Goal: Navigation & Orientation: Understand site structure

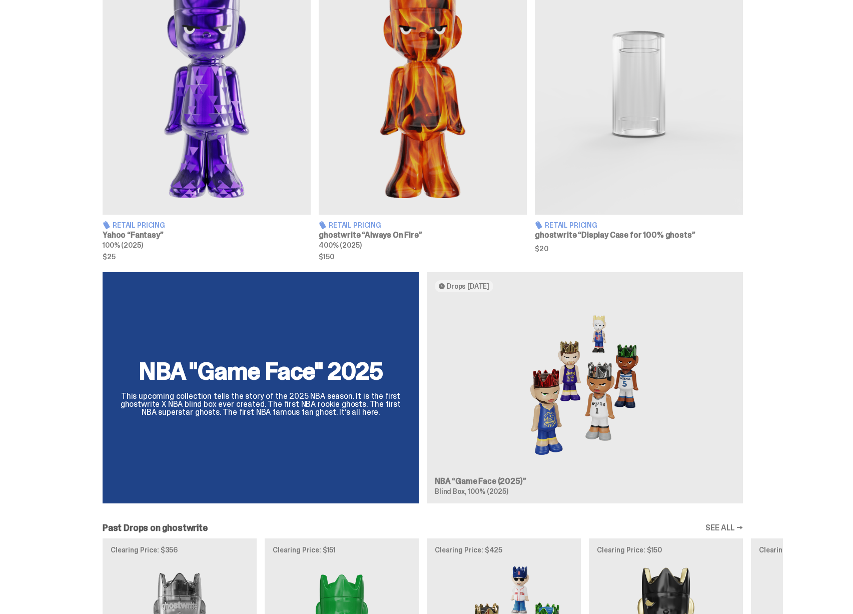
scroll to position [143, 0]
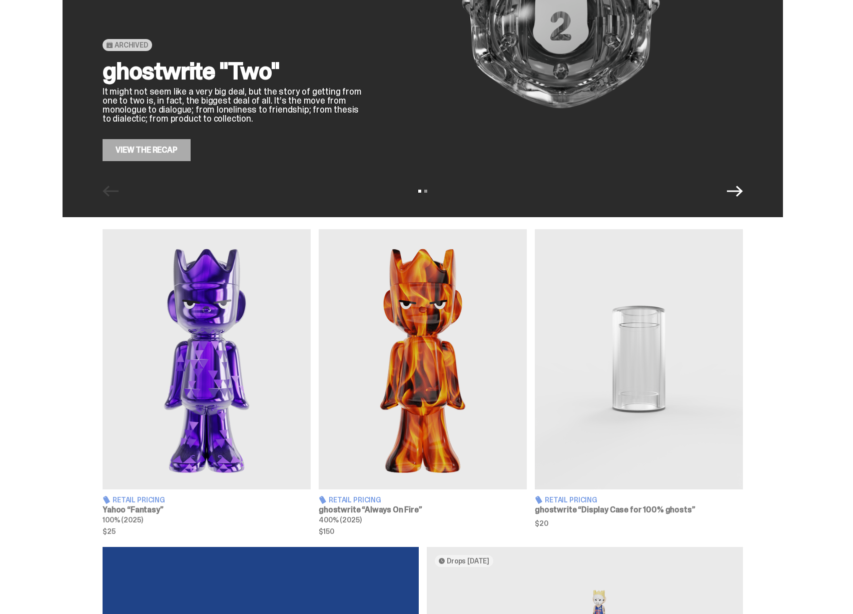
click at [221, 357] on img at bounding box center [207, 359] width 208 height 260
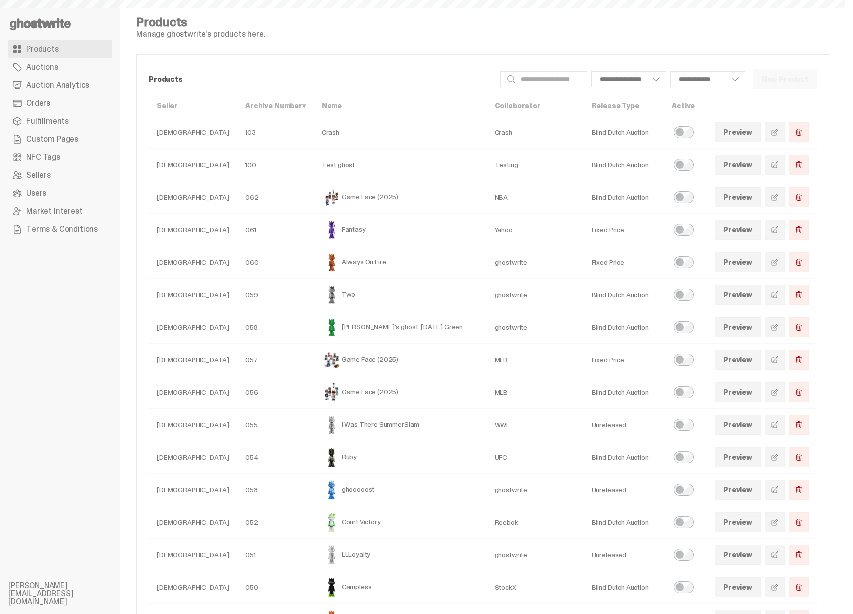
click at [56, 64] on link "Auctions" at bounding box center [60, 67] width 104 height 18
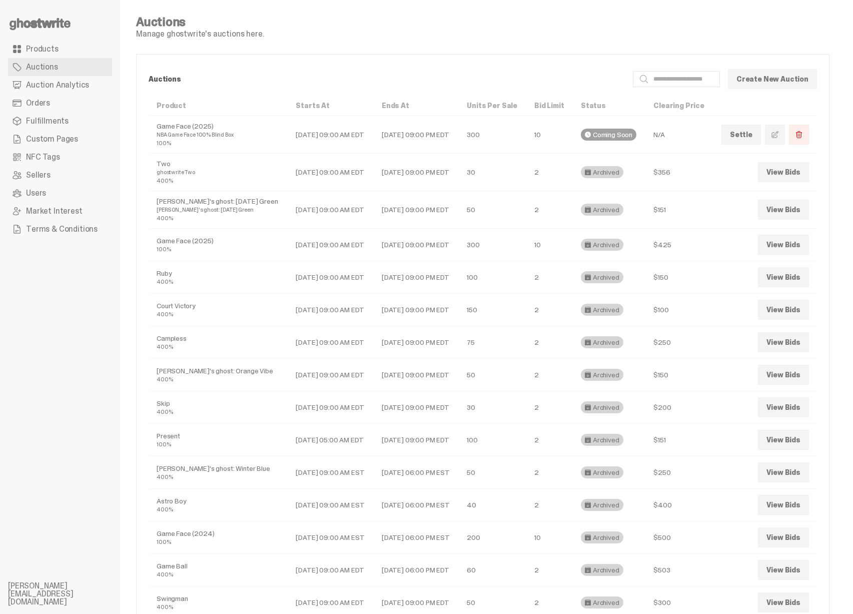
click at [776, 83] on link "Create New Auction" at bounding box center [772, 79] width 89 height 20
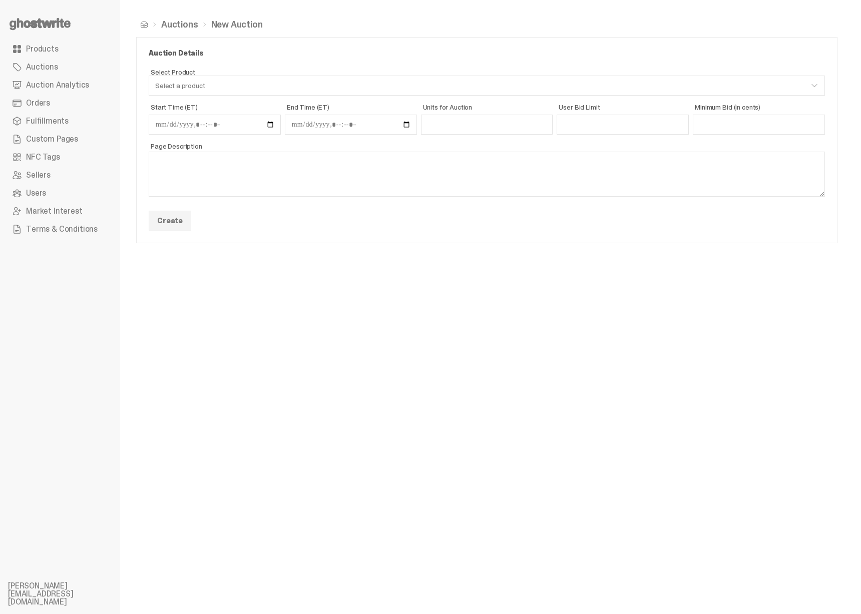
click at [54, 93] on link "Auction Analytics" at bounding box center [60, 85] width 104 height 18
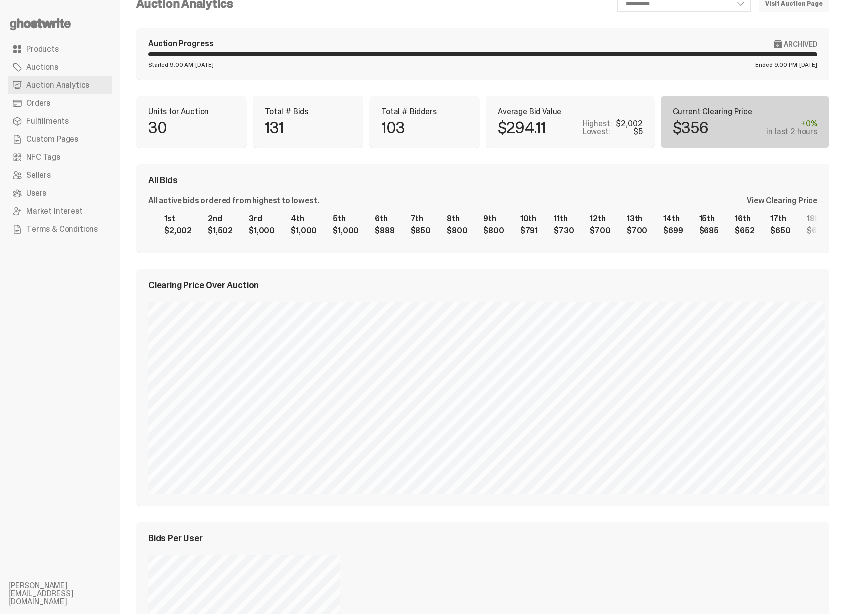
scroll to position [21, 0]
click at [794, 200] on div "View Clearing Price" at bounding box center [782, 200] width 71 height 8
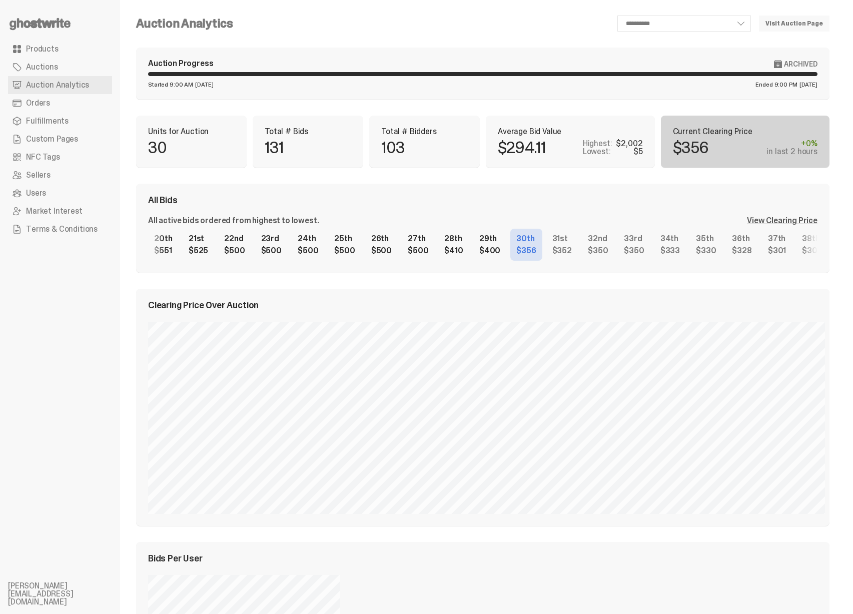
scroll to position [0, 0]
click at [781, 223] on div "View Clearing Price" at bounding box center [782, 221] width 71 height 8
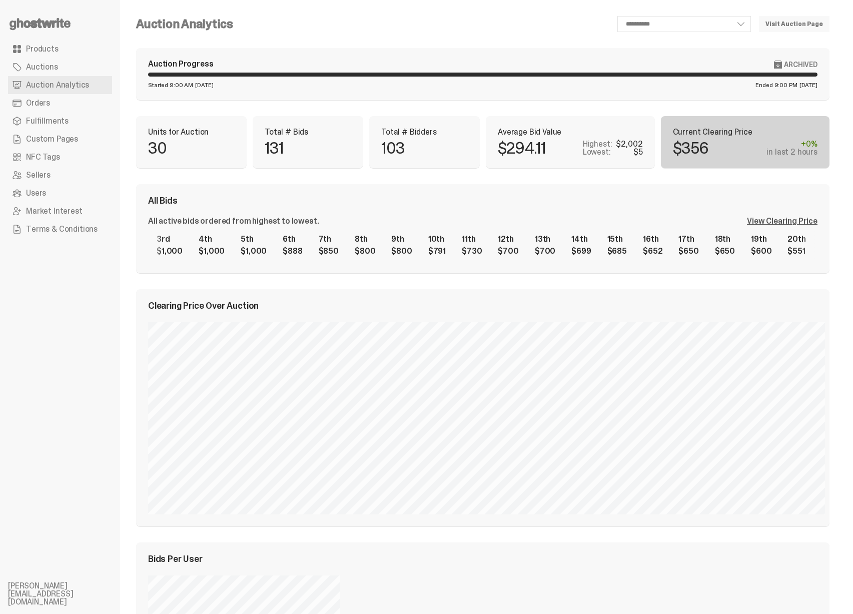
click at [818, 254] on div "1st $2,002 2nd $1,502 3rd $1,000 4th $1,000 5th $1,000 6th $888 7th $850 8th $8…" at bounding box center [483, 245] width 670 height 32
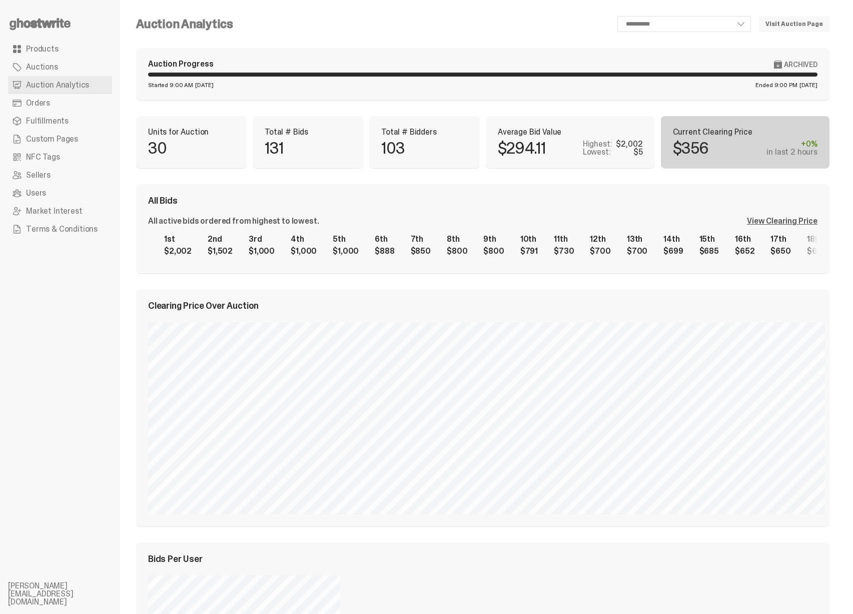
click at [669, 241] on div "1st $2,002 2nd $1,502 3rd $1,000 4th $1,000 5th $1,000 6th $888 7th $850 8th $8…" at bounding box center [483, 245] width 670 height 32
click at [64, 107] on link "Orders" at bounding box center [60, 103] width 104 height 18
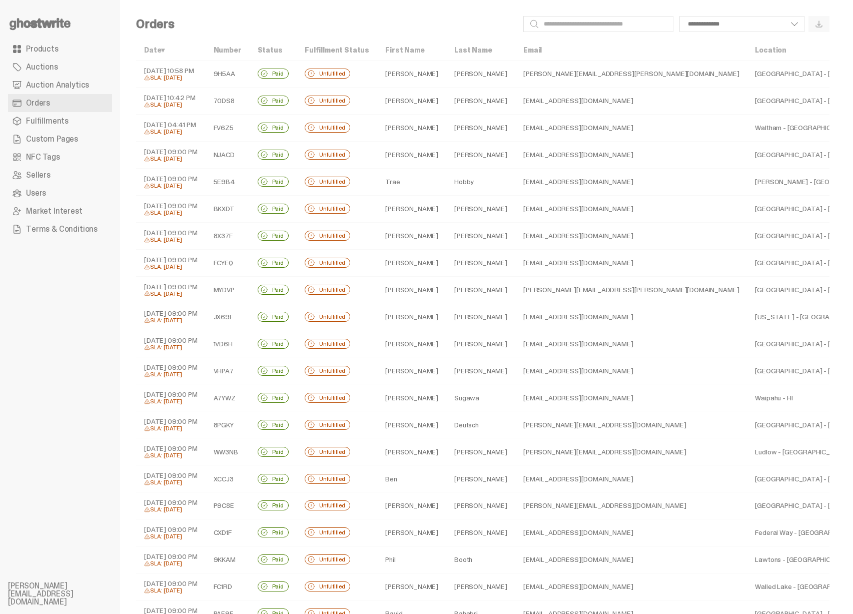
click at [59, 122] on span "Fulfillments" at bounding box center [47, 121] width 43 height 8
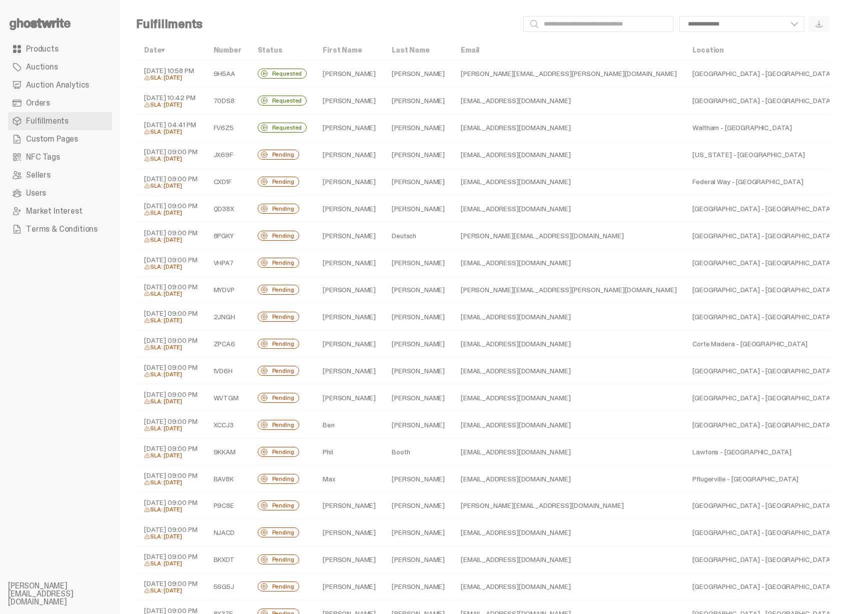
click at [53, 139] on span "Custom Pages" at bounding box center [52, 139] width 52 height 8
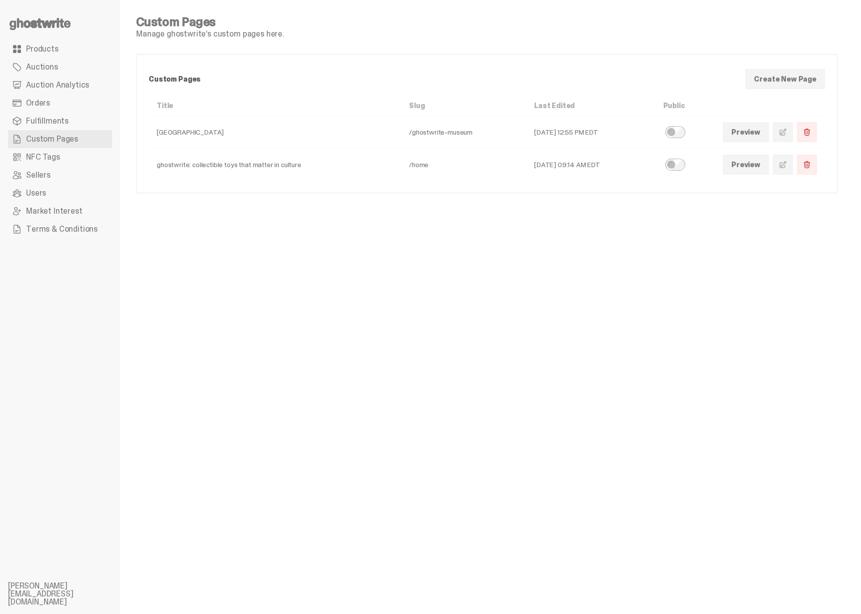
click at [52, 163] on link "NFC Tags" at bounding box center [60, 157] width 104 height 18
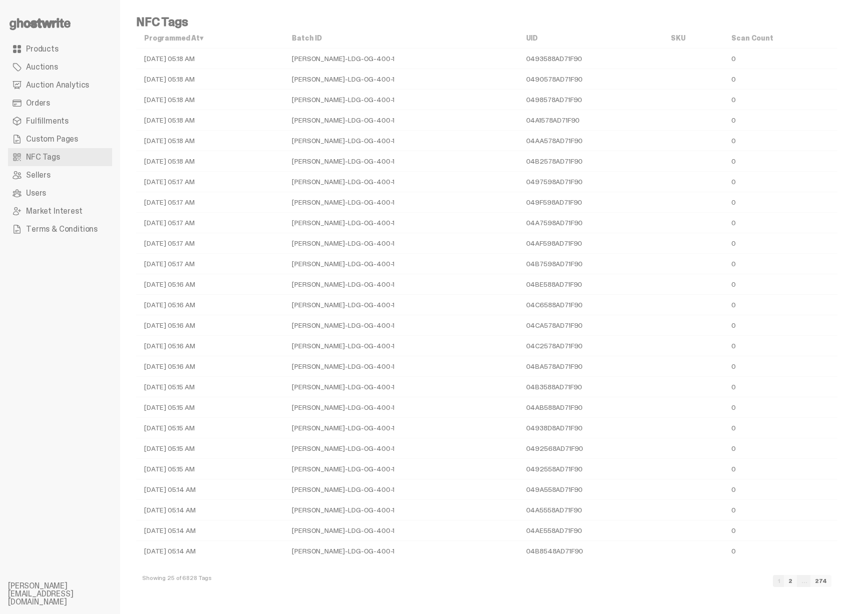
click at [49, 175] on span "Sellers" at bounding box center [38, 175] width 25 height 8
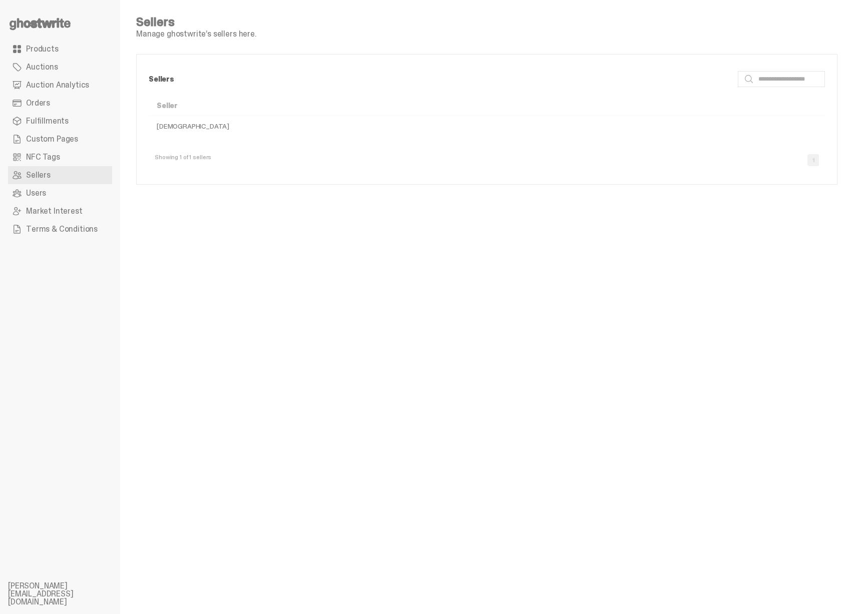
click at [51, 192] on link "Users" at bounding box center [60, 193] width 104 height 18
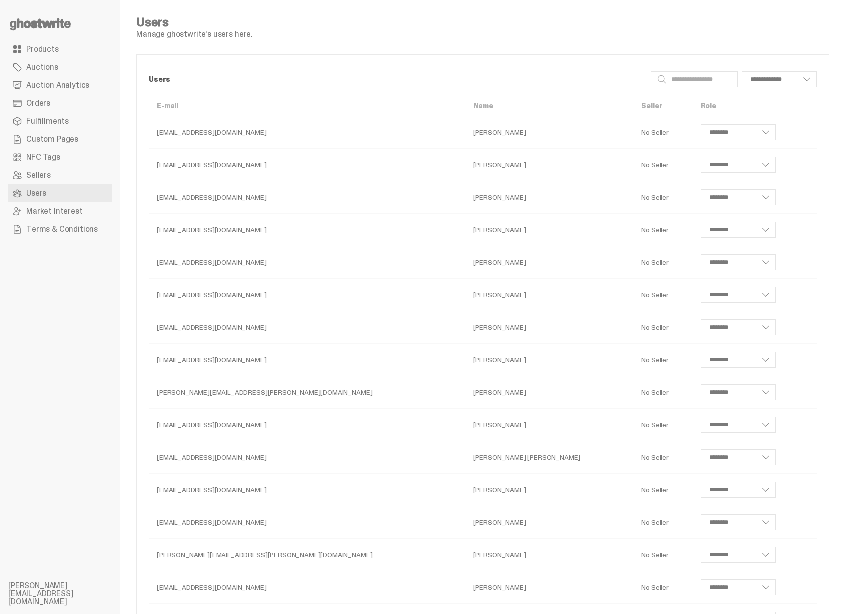
click at [53, 207] on span "Market Interest" at bounding box center [54, 211] width 57 height 8
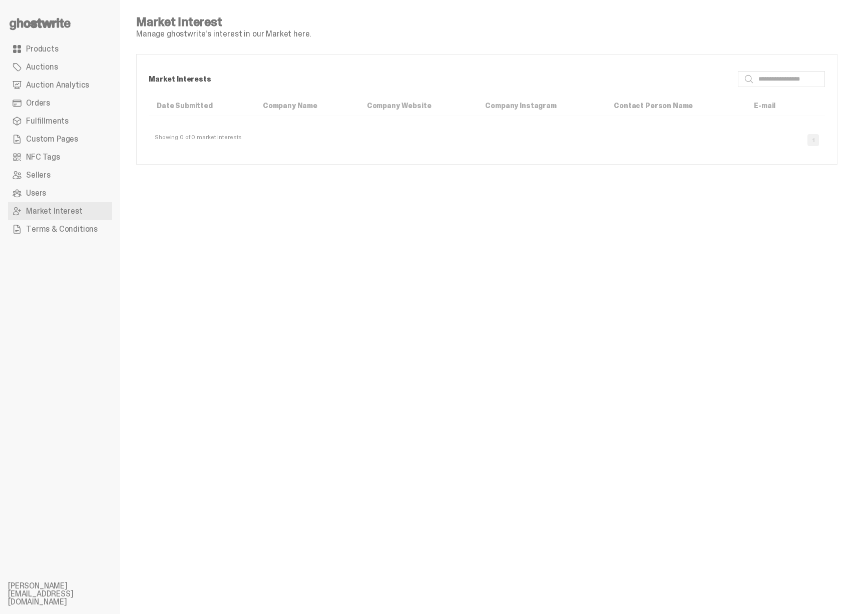
click at [54, 229] on span "Terms & Conditions" at bounding box center [62, 229] width 72 height 8
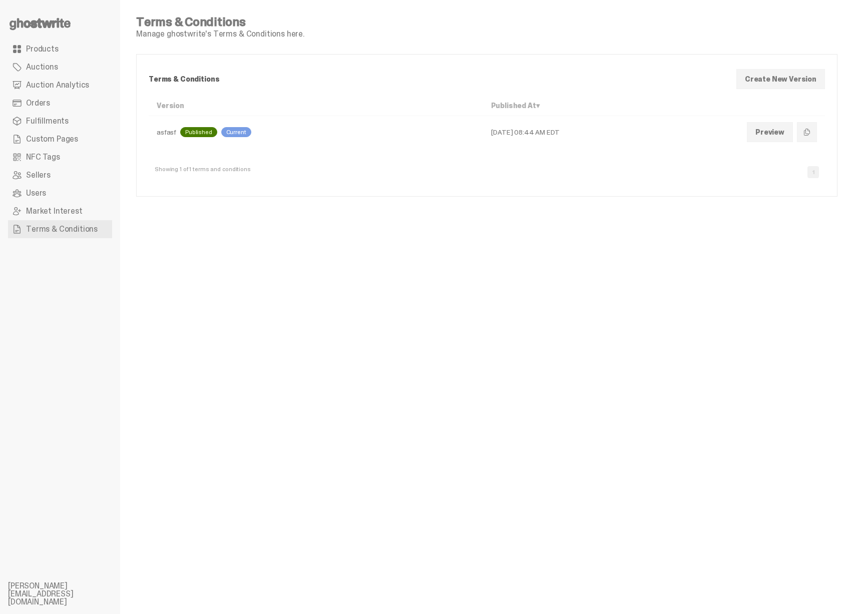
click at [70, 53] on link "Products" at bounding box center [60, 49] width 104 height 18
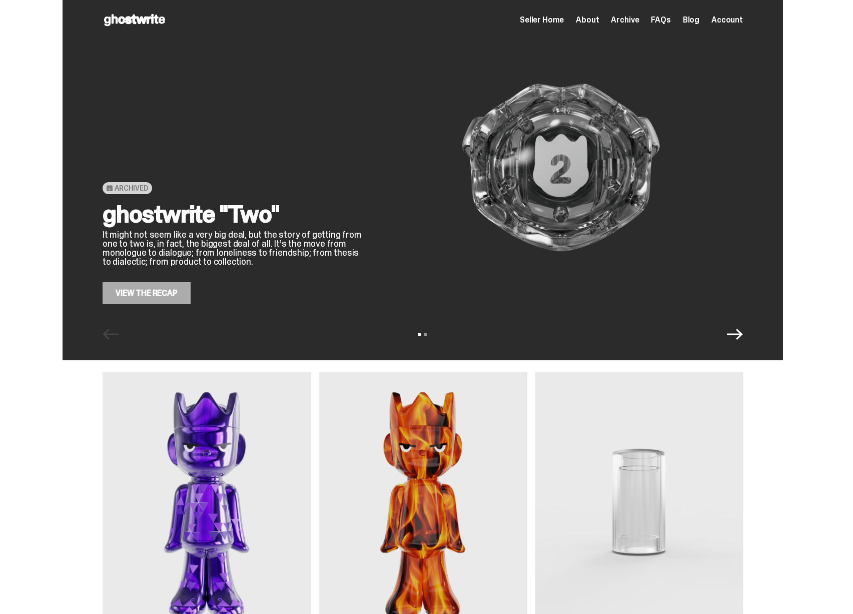
click at [168, 296] on link "View the Recap" at bounding box center [147, 293] width 88 height 22
